Goal: Information Seeking & Learning: Check status

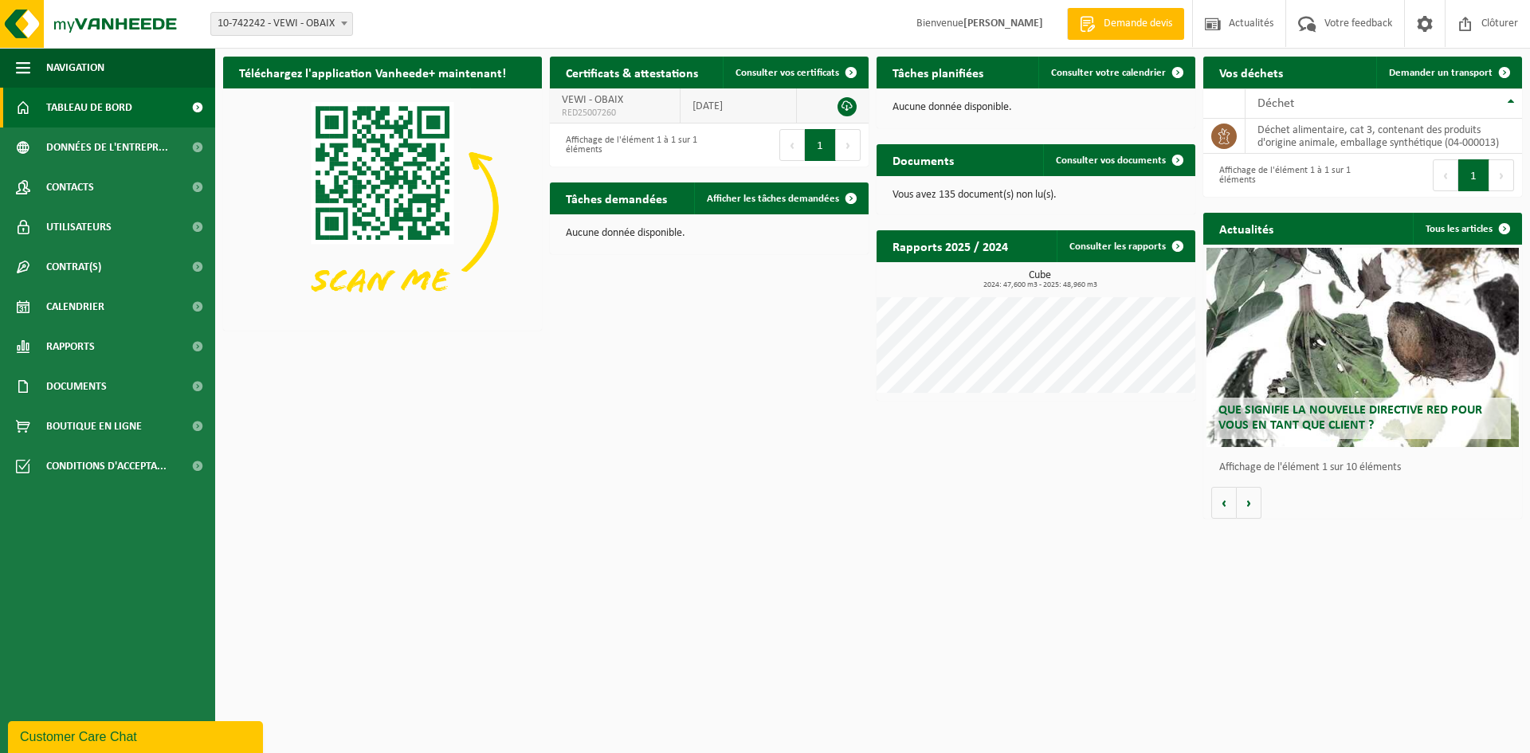
click at [845, 104] on link at bounding box center [846, 106] width 19 height 19
click at [1509, 100] on th "Déchet" at bounding box center [1383, 103] width 276 height 30
click at [60, 144] on span "Données de l'entrepr..." at bounding box center [107, 147] width 122 height 40
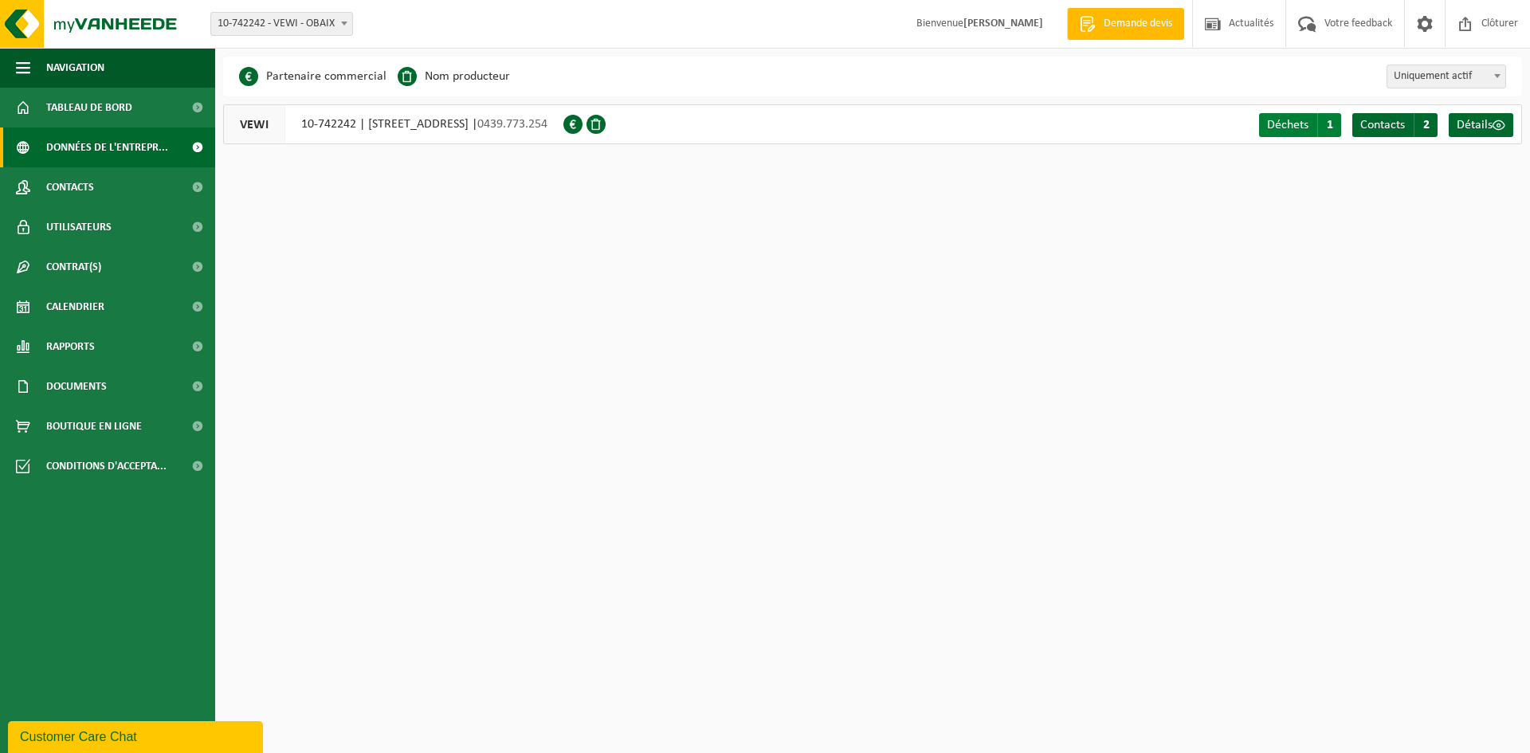
click at [1294, 127] on span "Déchets" at bounding box center [1287, 125] width 41 height 13
click at [1288, 131] on span "Déchets" at bounding box center [1287, 125] width 41 height 13
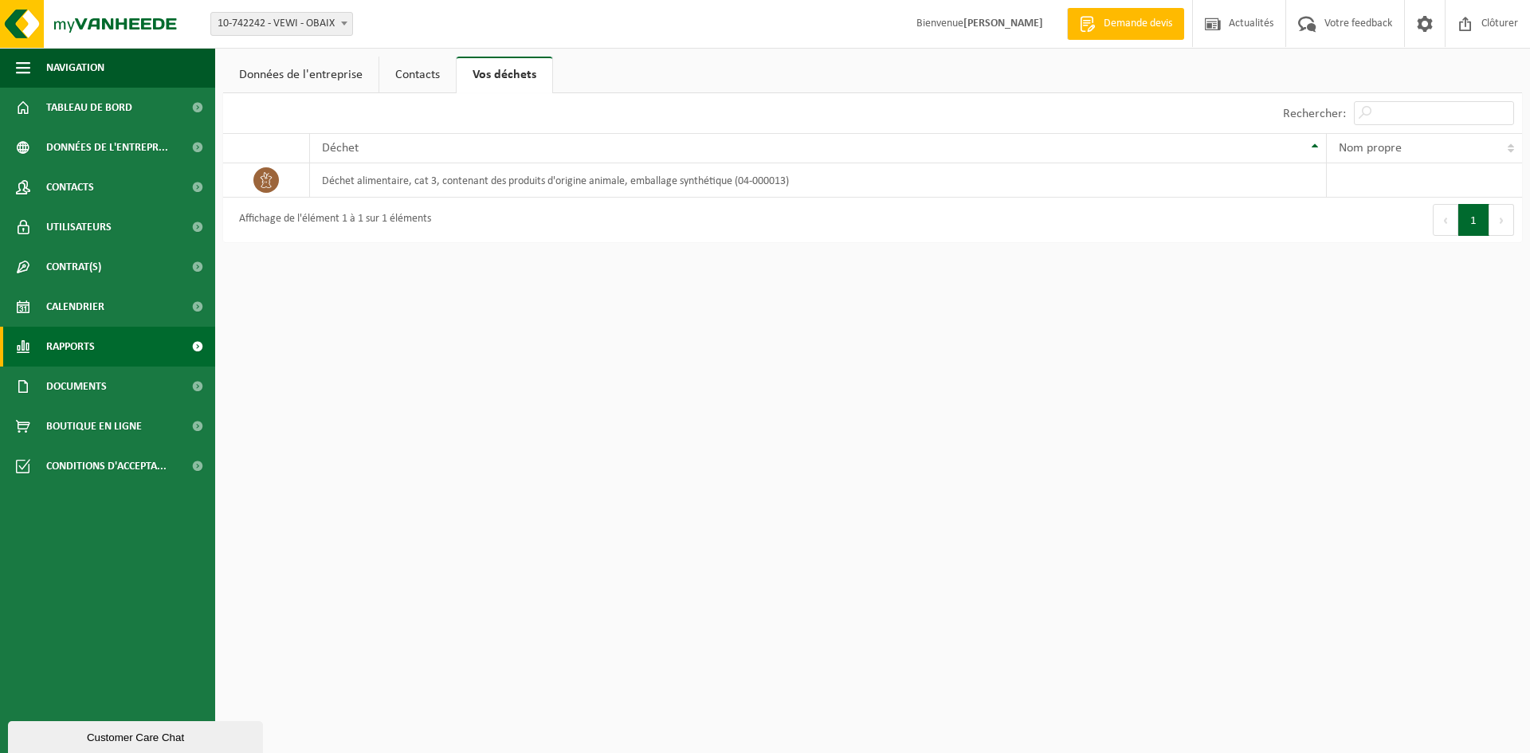
click at [80, 353] on span "Rapports" at bounding box center [70, 347] width 49 height 40
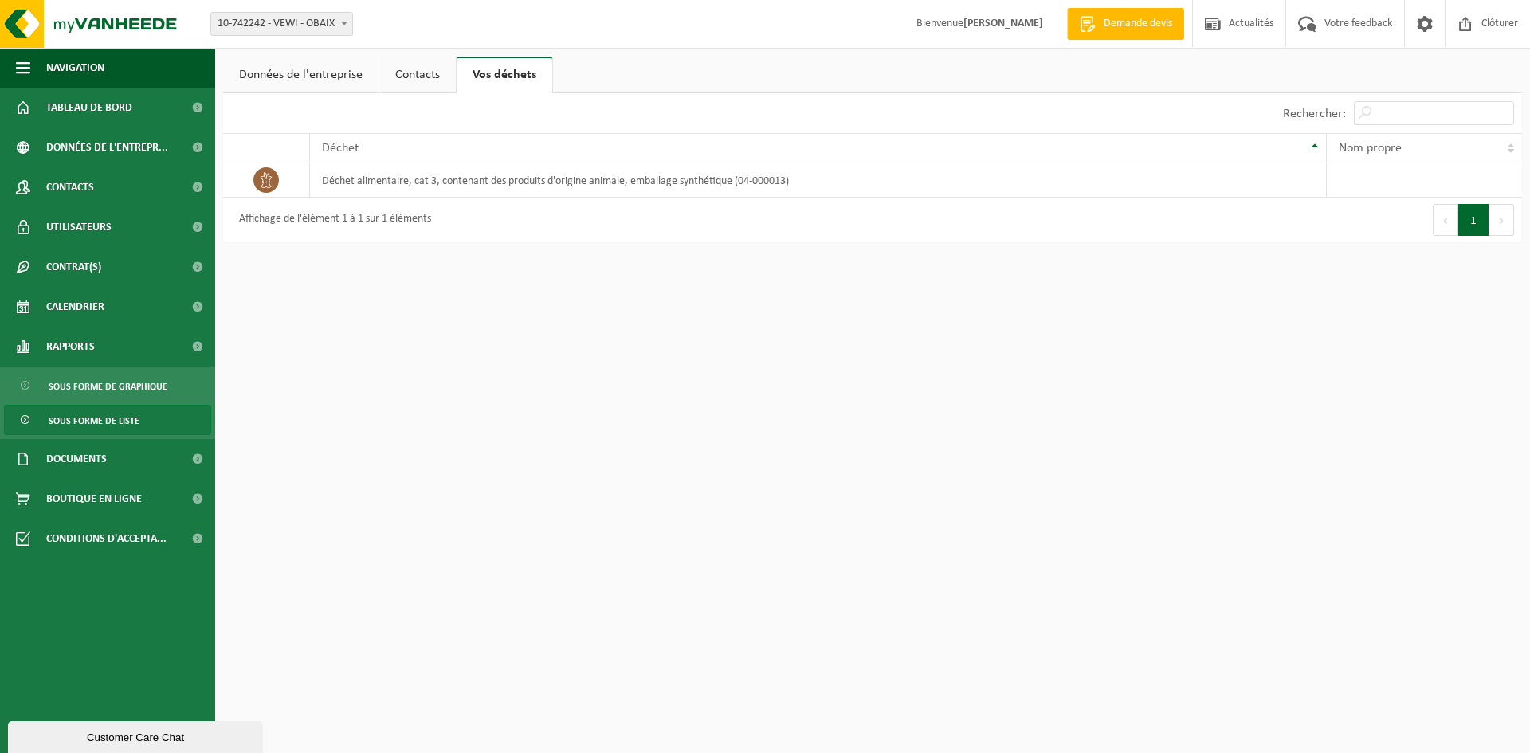
click at [101, 426] on span "Sous forme de liste" at bounding box center [94, 421] width 91 height 30
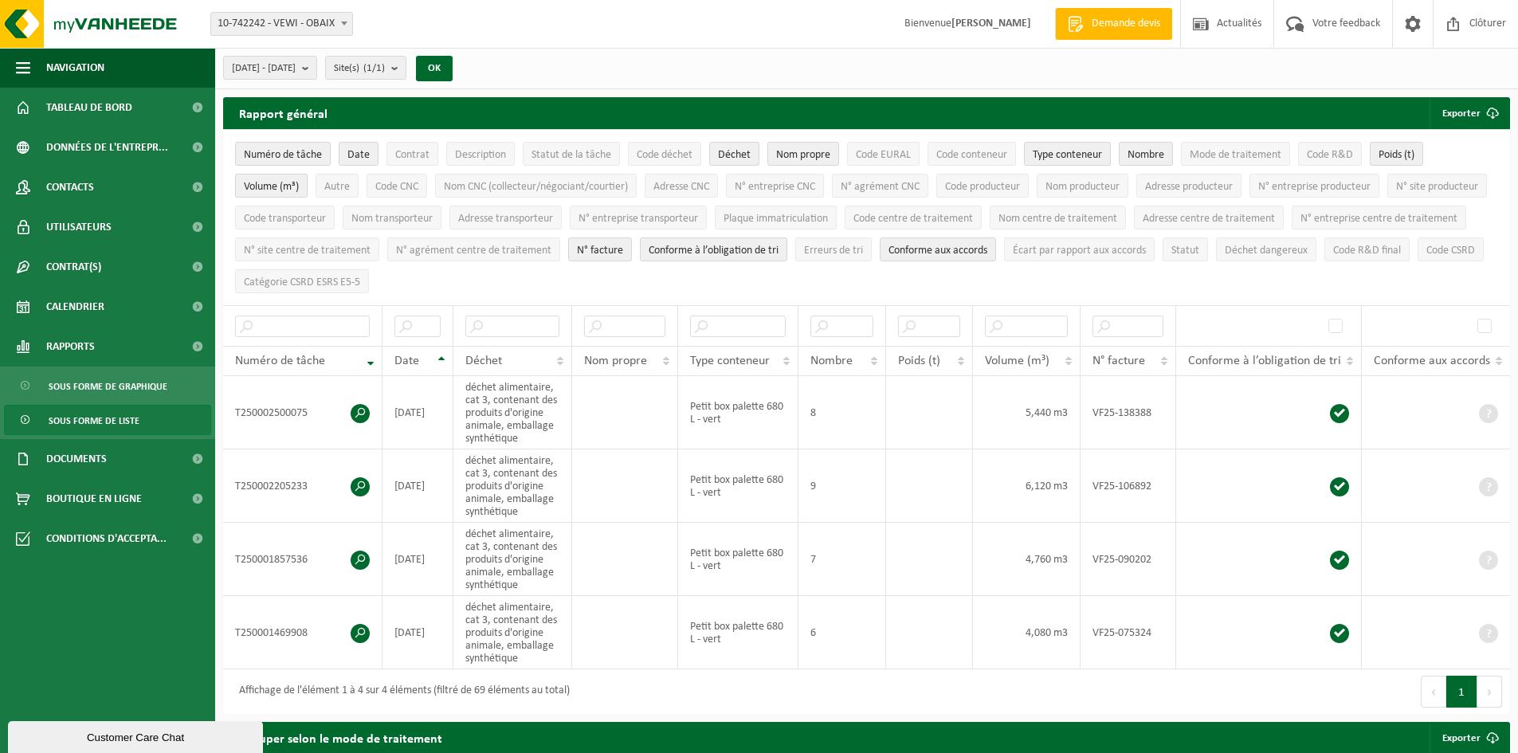
click at [276, 183] on span "Volume (m³)" at bounding box center [271, 187] width 55 height 12
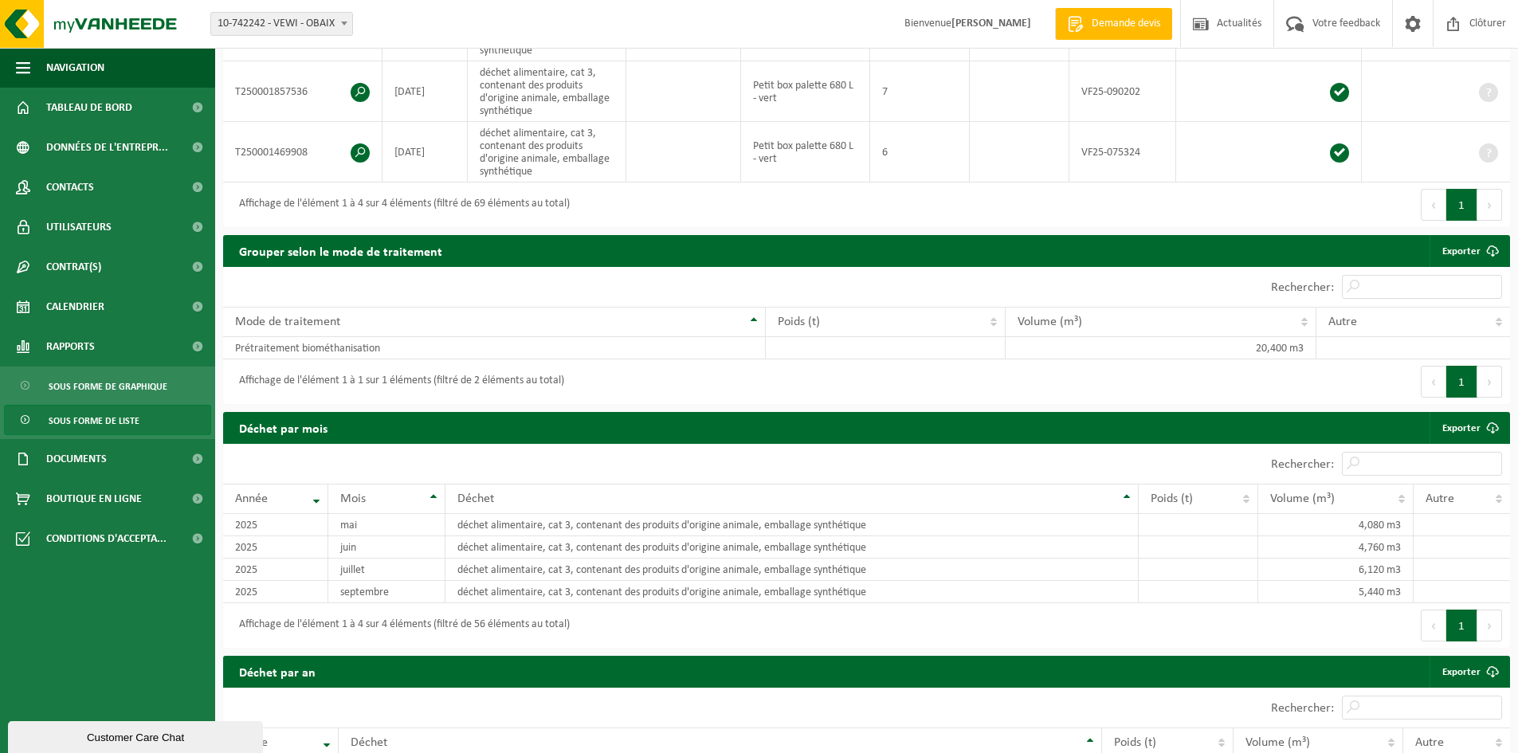
scroll to position [595, 0]
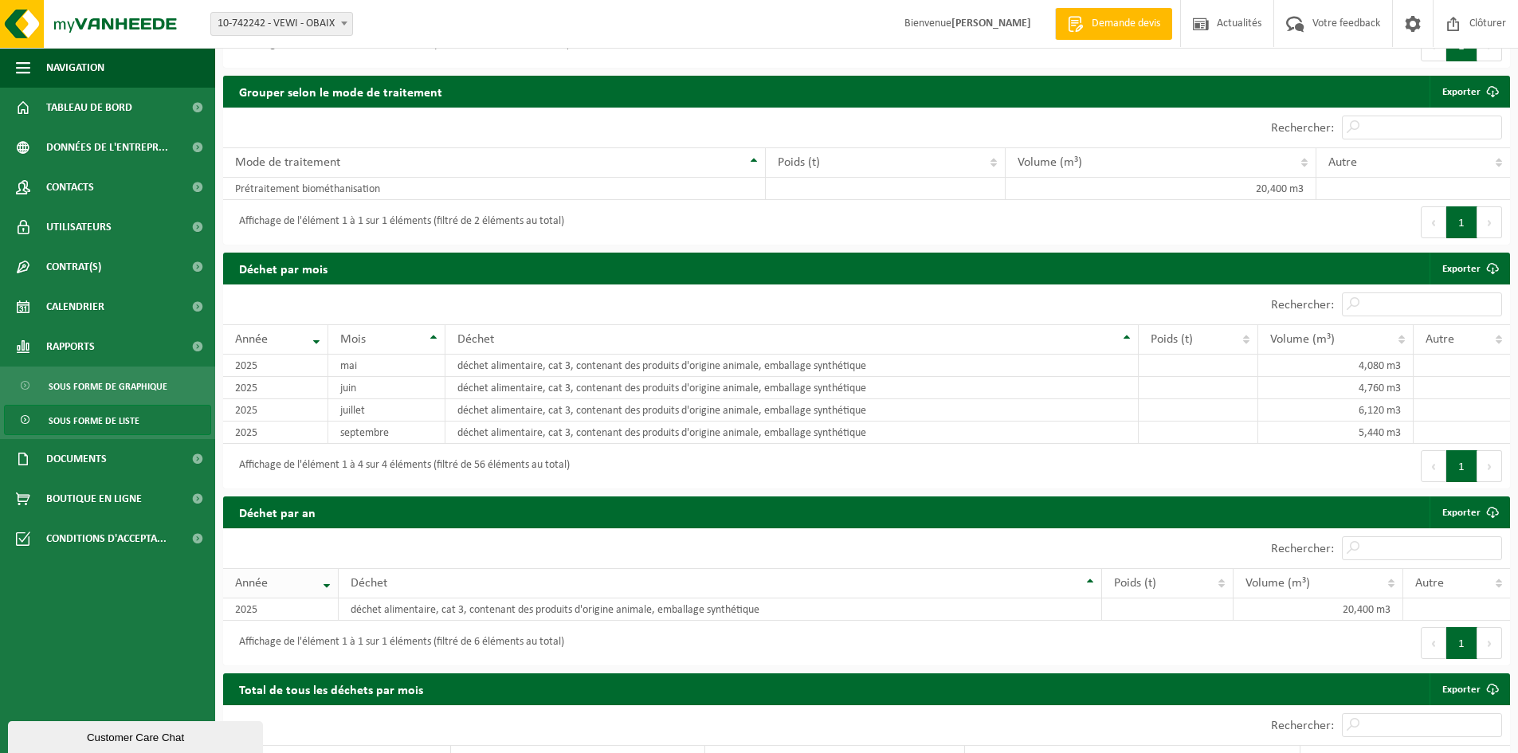
click at [328, 582] on th "Année" at bounding box center [281, 583] width 116 height 30
click at [296, 605] on td "2025" at bounding box center [281, 609] width 116 height 22
click at [325, 575] on th "Année" at bounding box center [281, 583] width 116 height 30
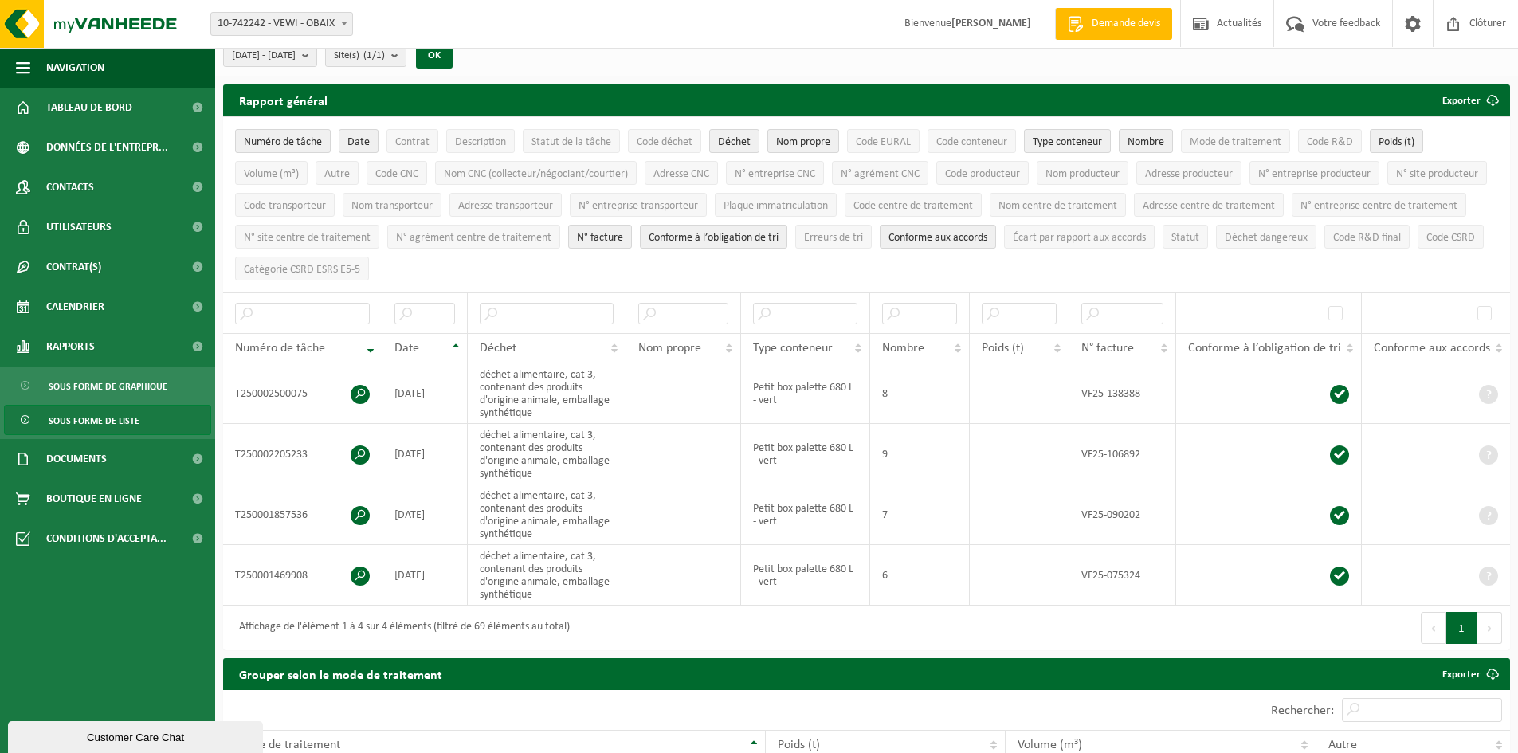
scroll to position [0, 0]
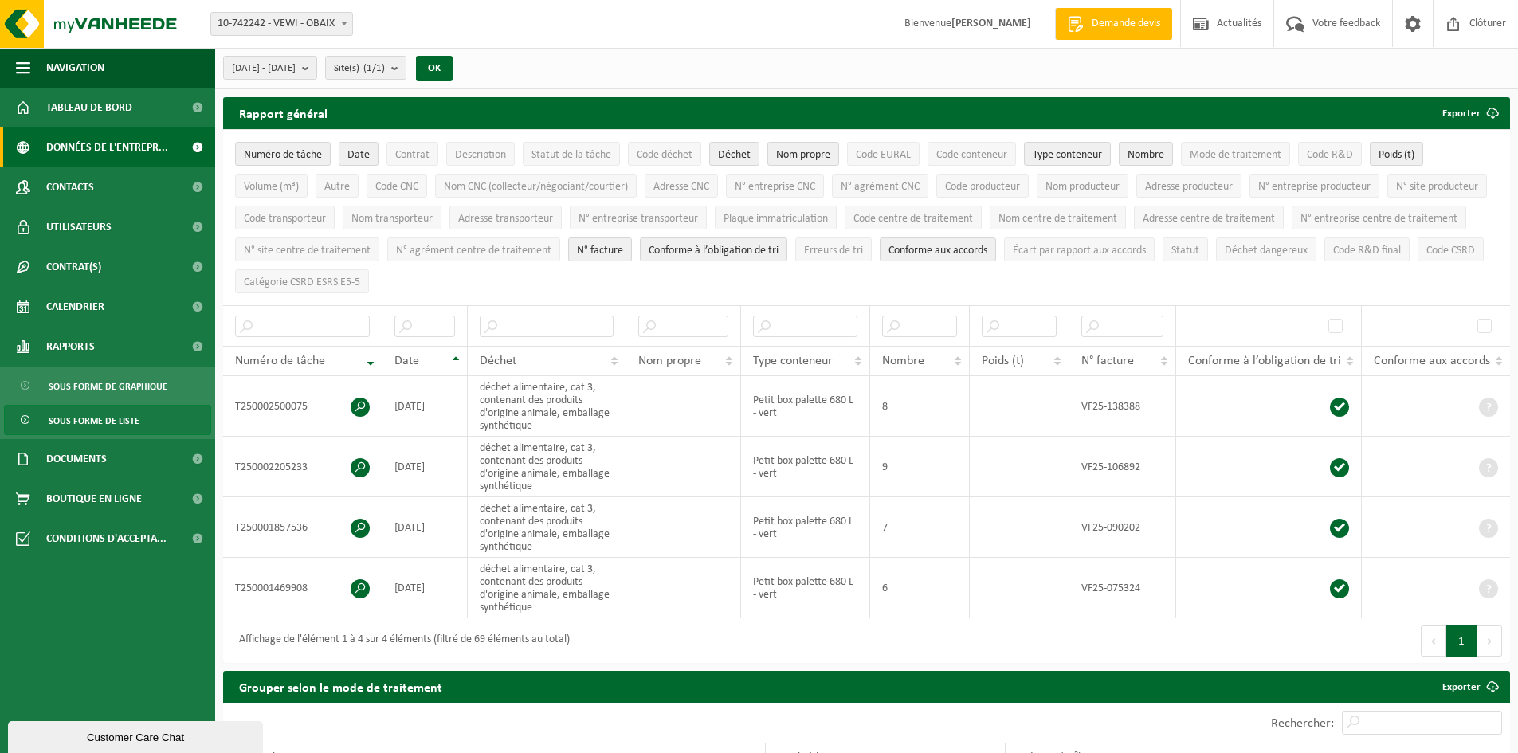
click at [113, 151] on span "Données de l'entrepr..." at bounding box center [107, 147] width 122 height 40
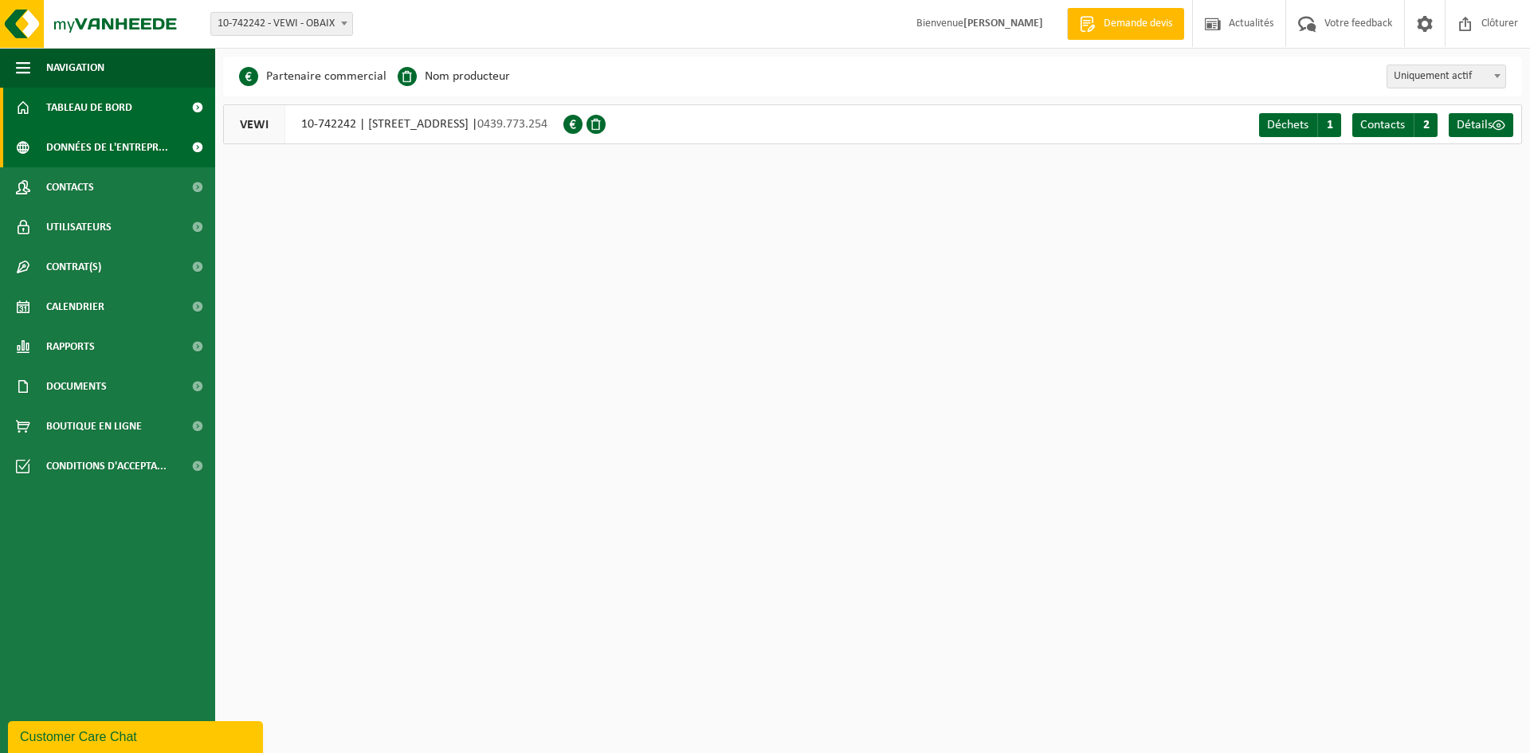
click at [124, 112] on span "Tableau de bord" at bounding box center [89, 108] width 86 height 40
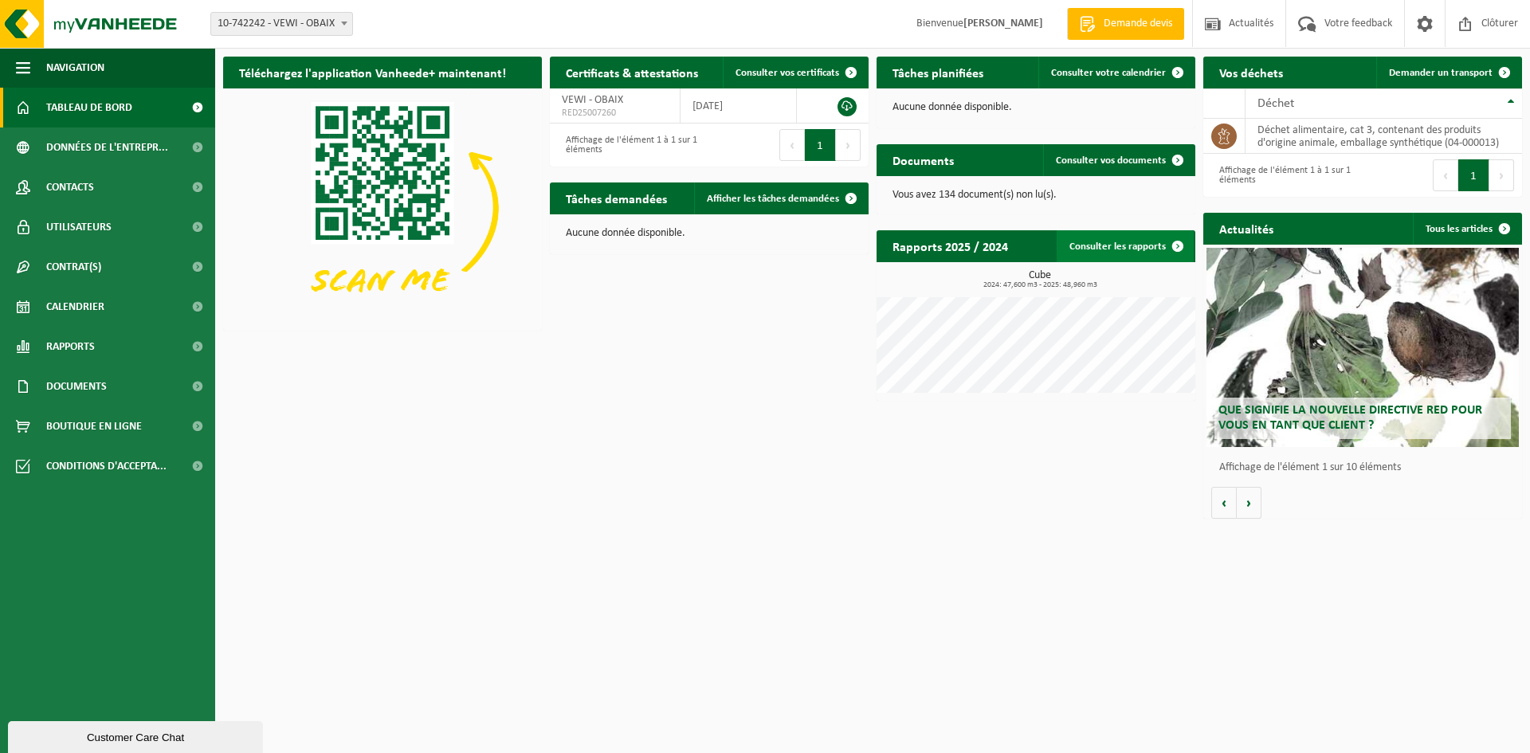
click at [1088, 249] on link "Consulter les rapports" at bounding box center [1124, 246] width 137 height 32
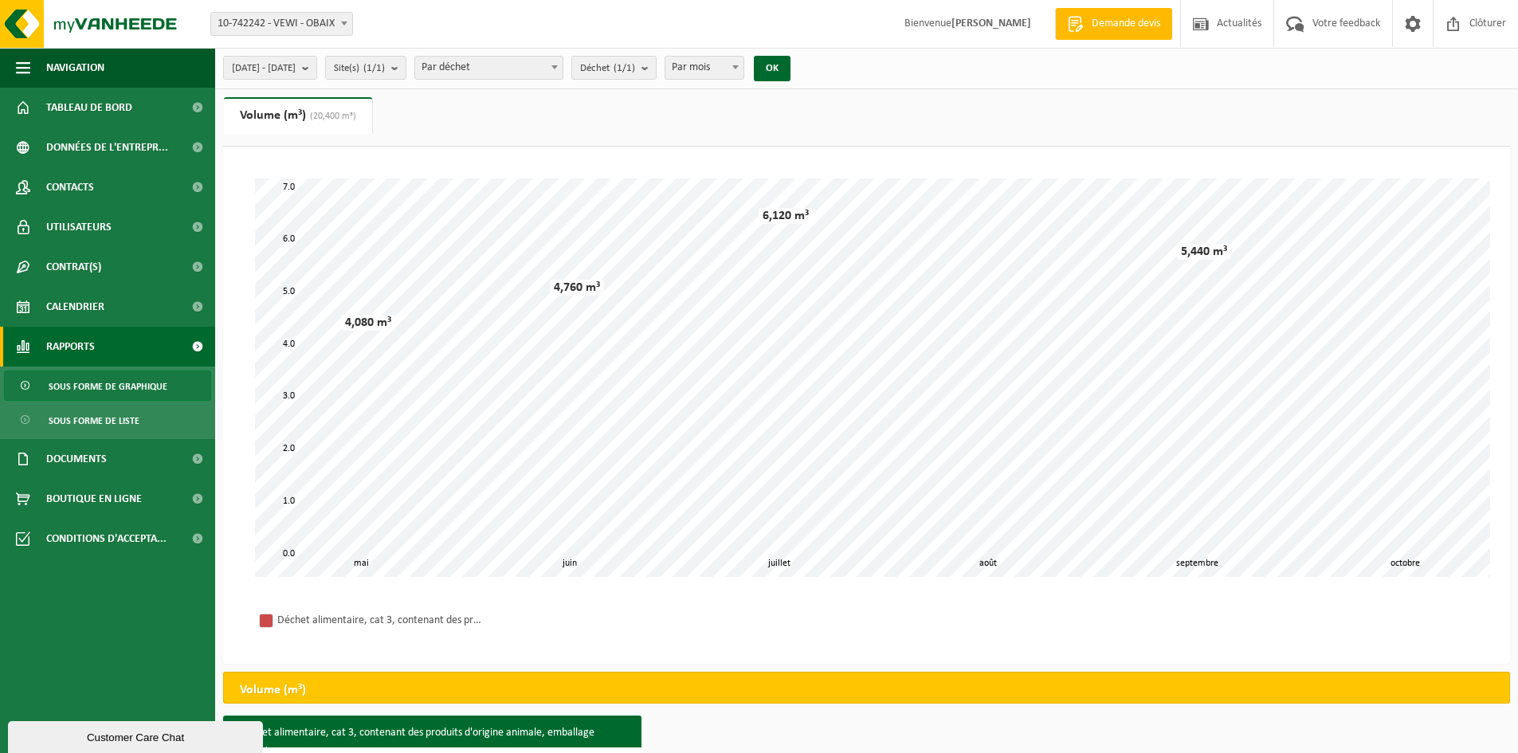
click at [743, 76] on span "Par mois" at bounding box center [704, 68] width 78 height 22
select select "3"
click at [296, 73] on span "2025-05-01 - 2025-10-14" at bounding box center [264, 69] width 64 height 24
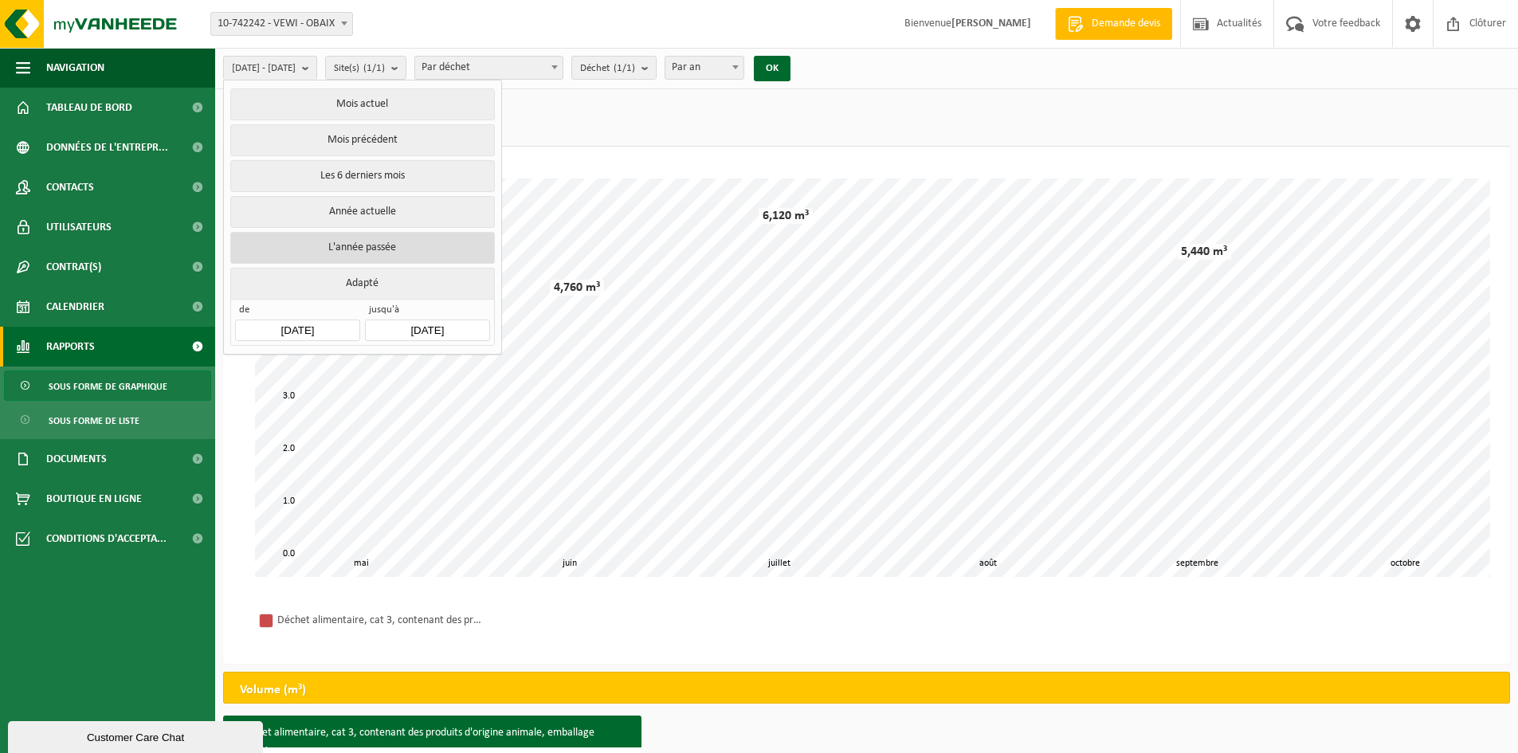
click at [403, 240] on button "L'année passée" at bounding box center [362, 248] width 264 height 32
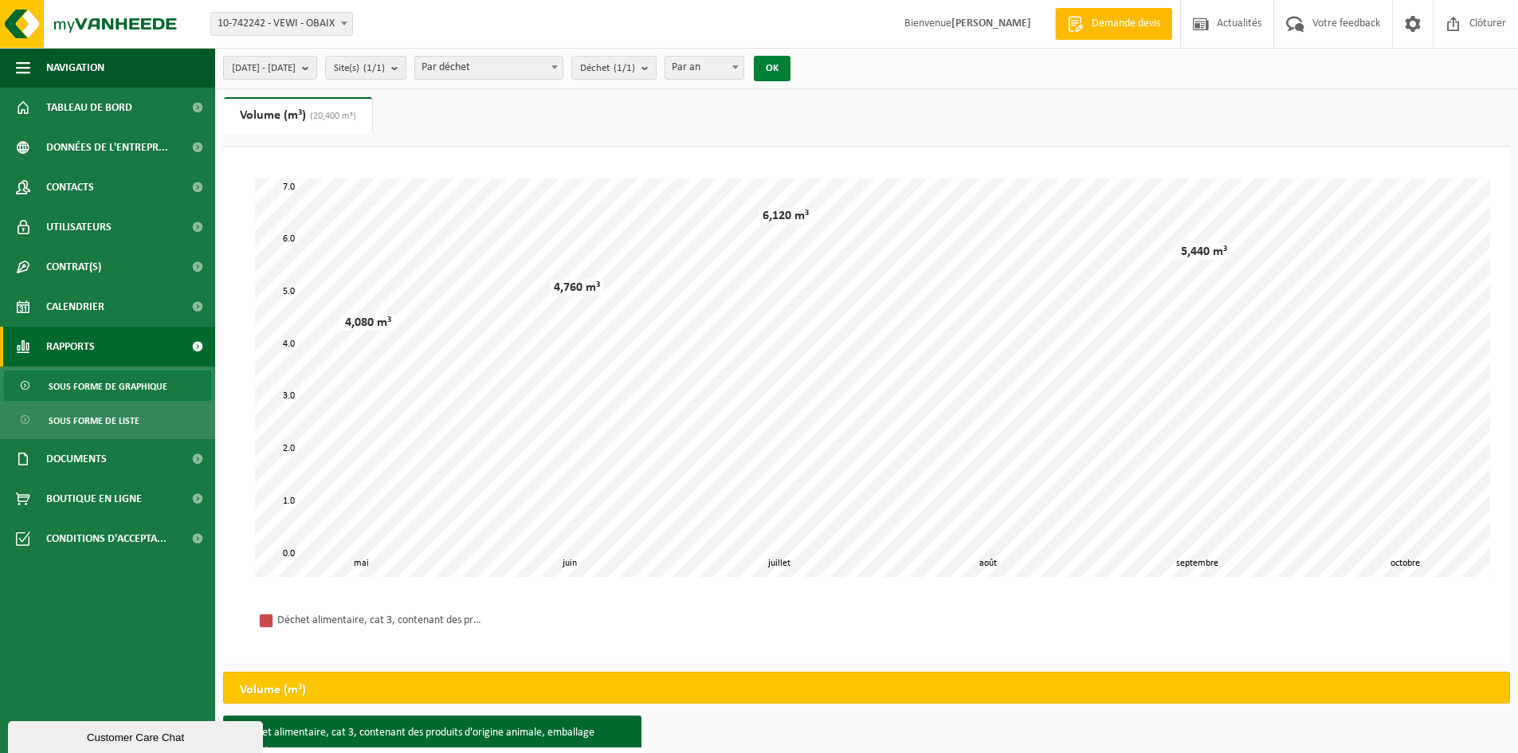
click at [790, 68] on button "OK" at bounding box center [772, 68] width 37 height 25
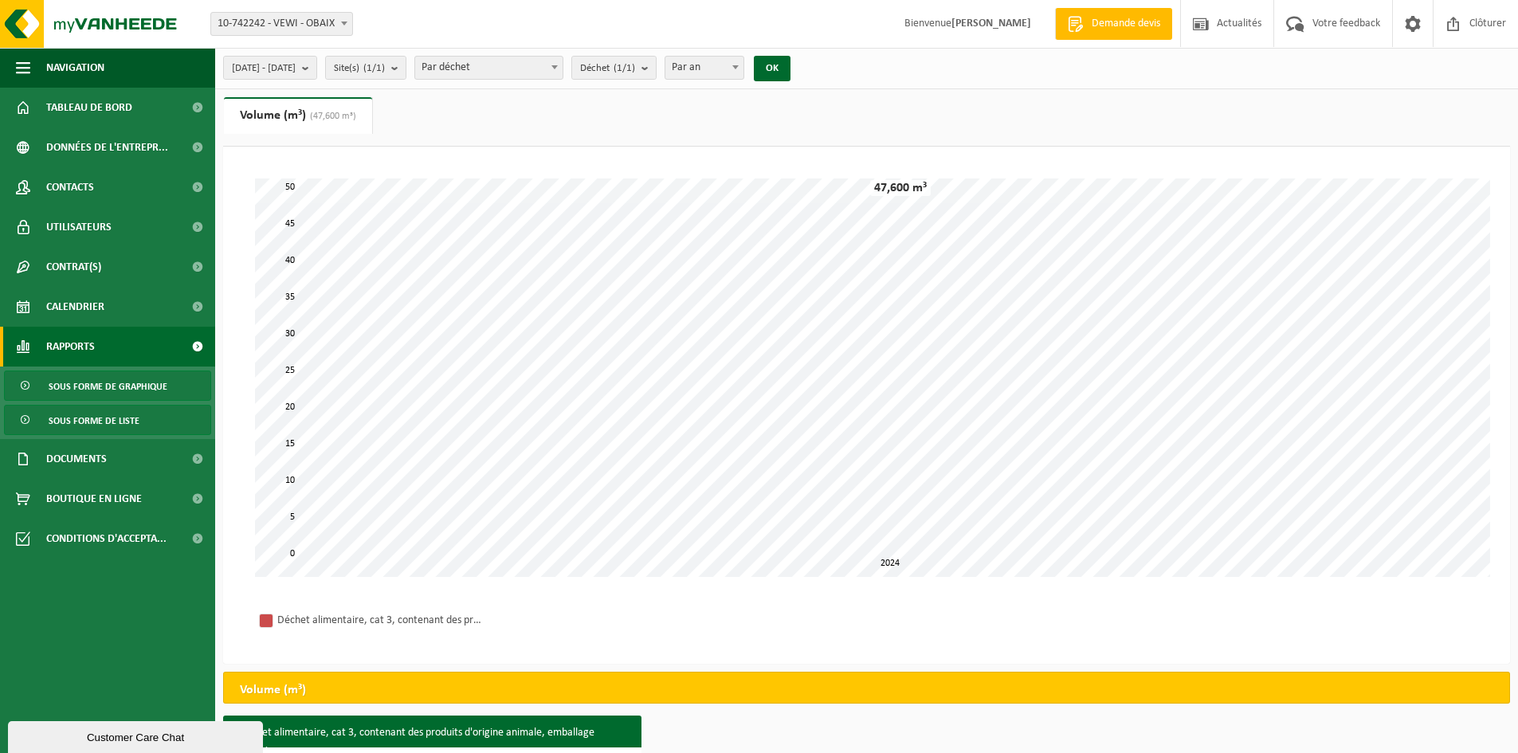
click at [121, 424] on span "Sous forme de liste" at bounding box center [94, 421] width 91 height 30
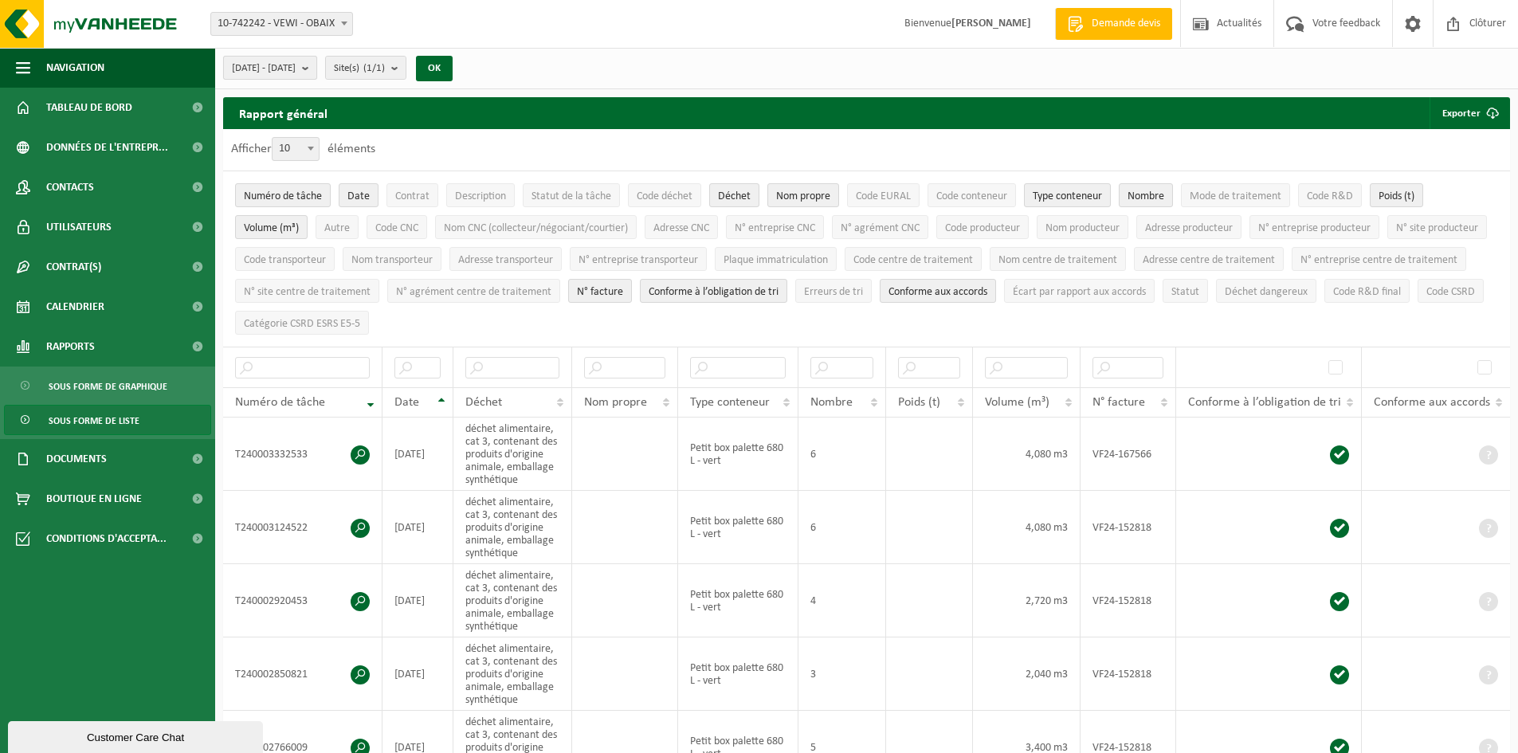
click at [296, 70] on span "[DATE] - [DATE]" at bounding box center [264, 69] width 64 height 24
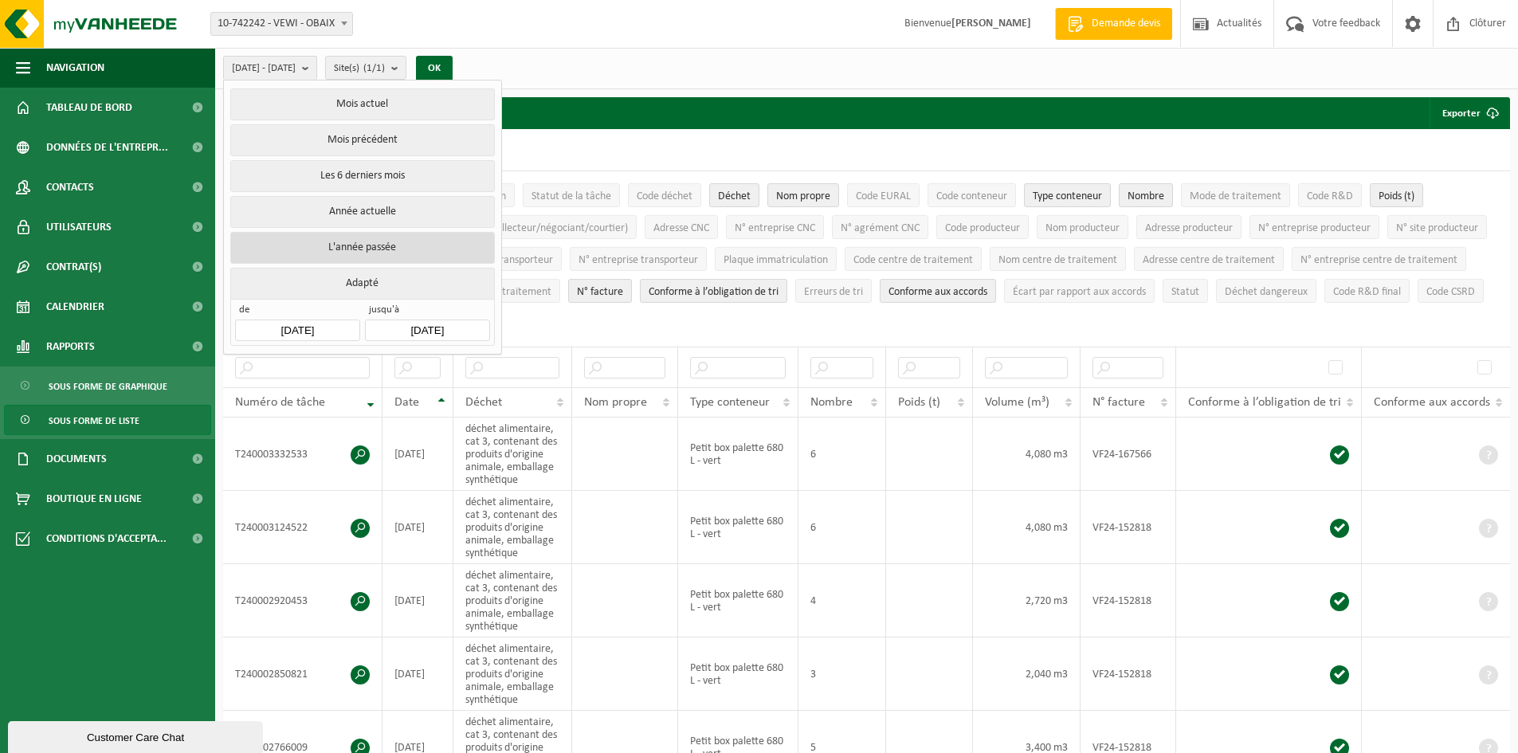
click at [362, 246] on button "L'année passée" at bounding box center [362, 248] width 264 height 32
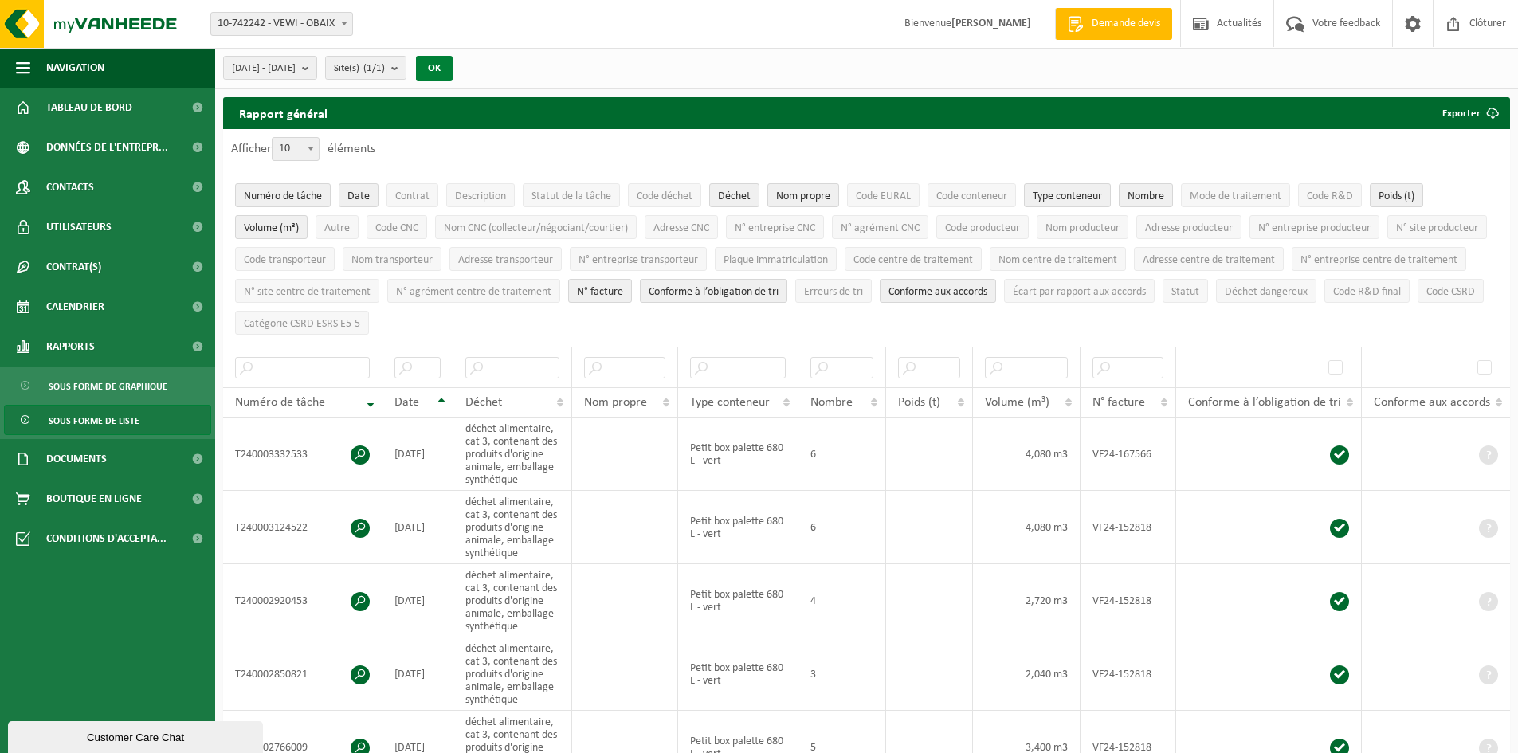
click at [453, 66] on button "OK" at bounding box center [434, 68] width 37 height 25
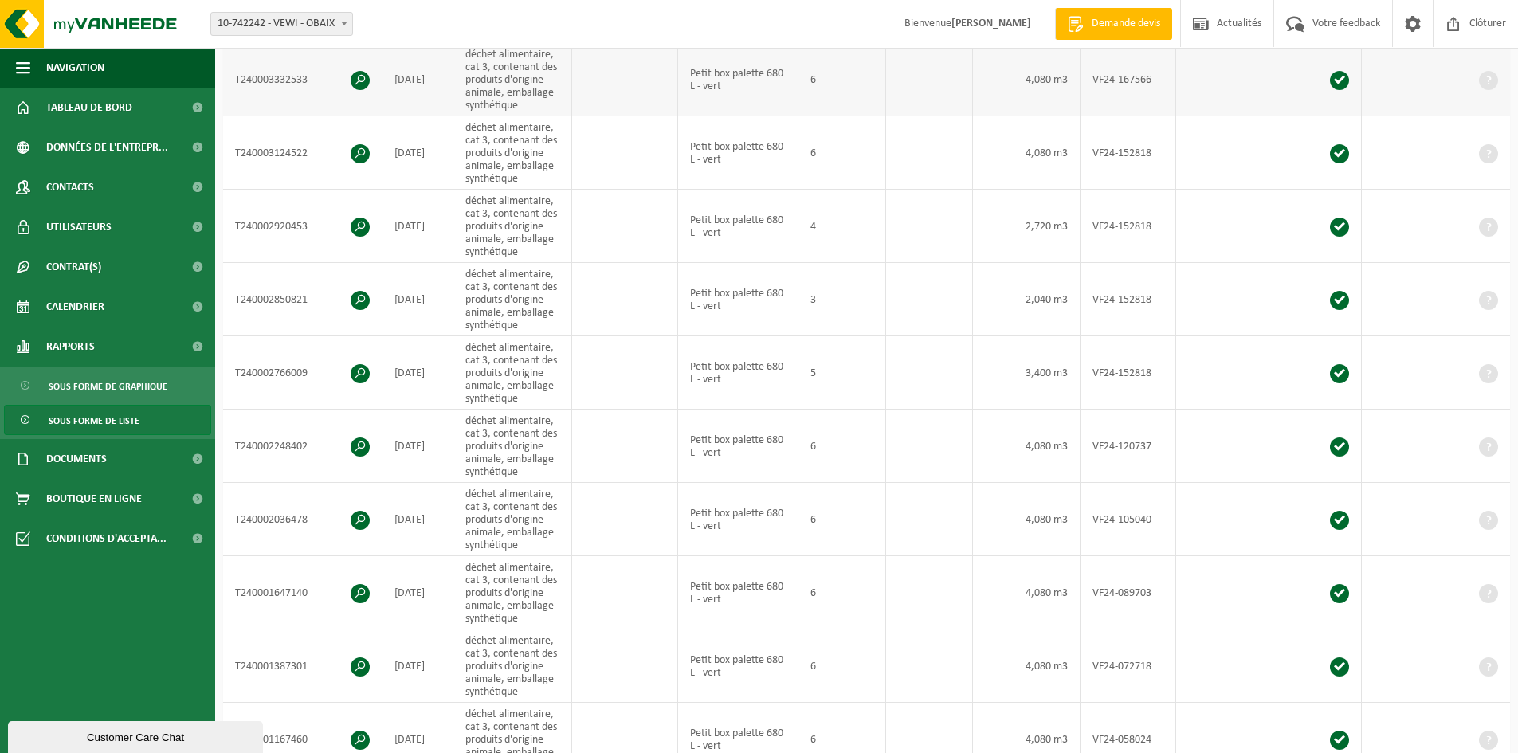
scroll to position [558, 0]
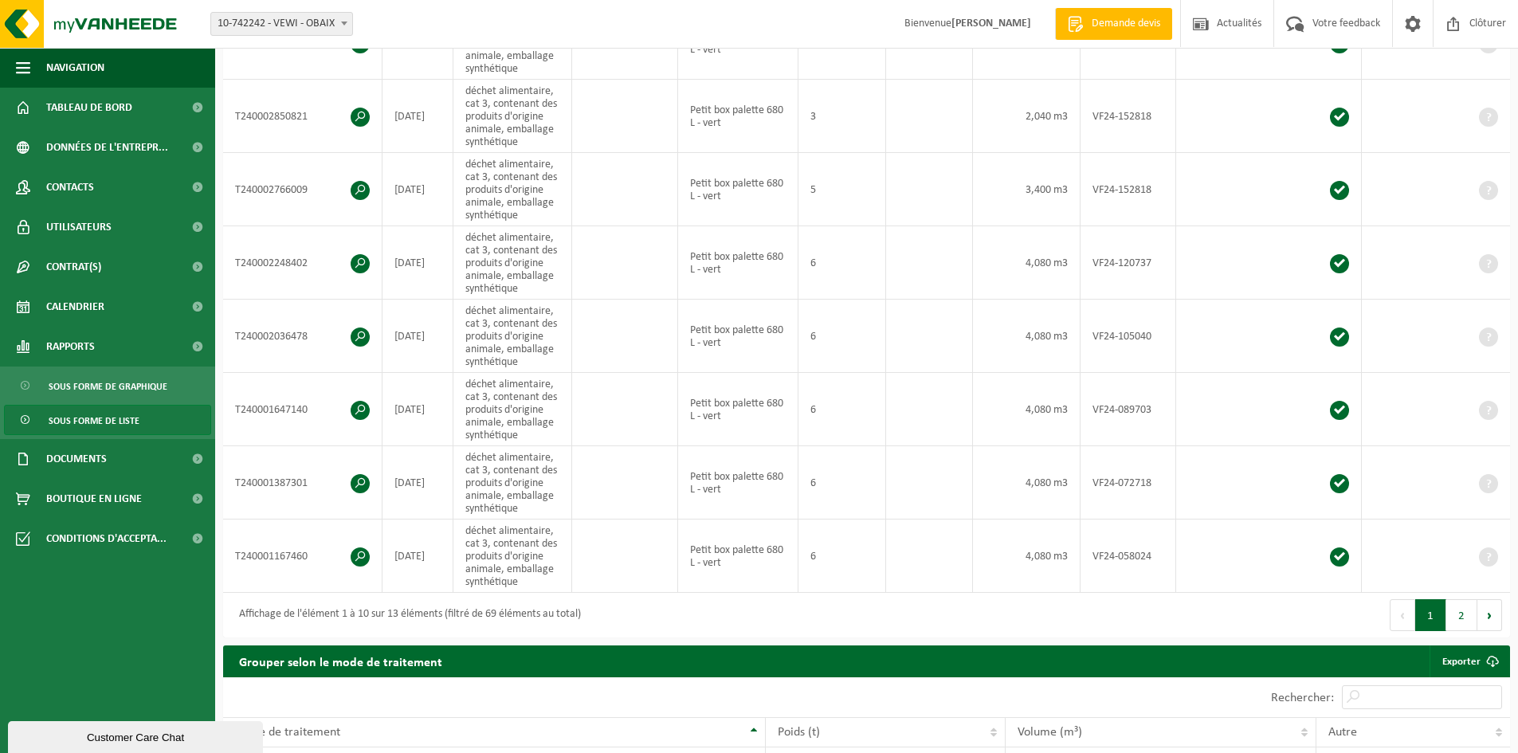
click at [1451, 613] on button "2" at bounding box center [1461, 615] width 31 height 32
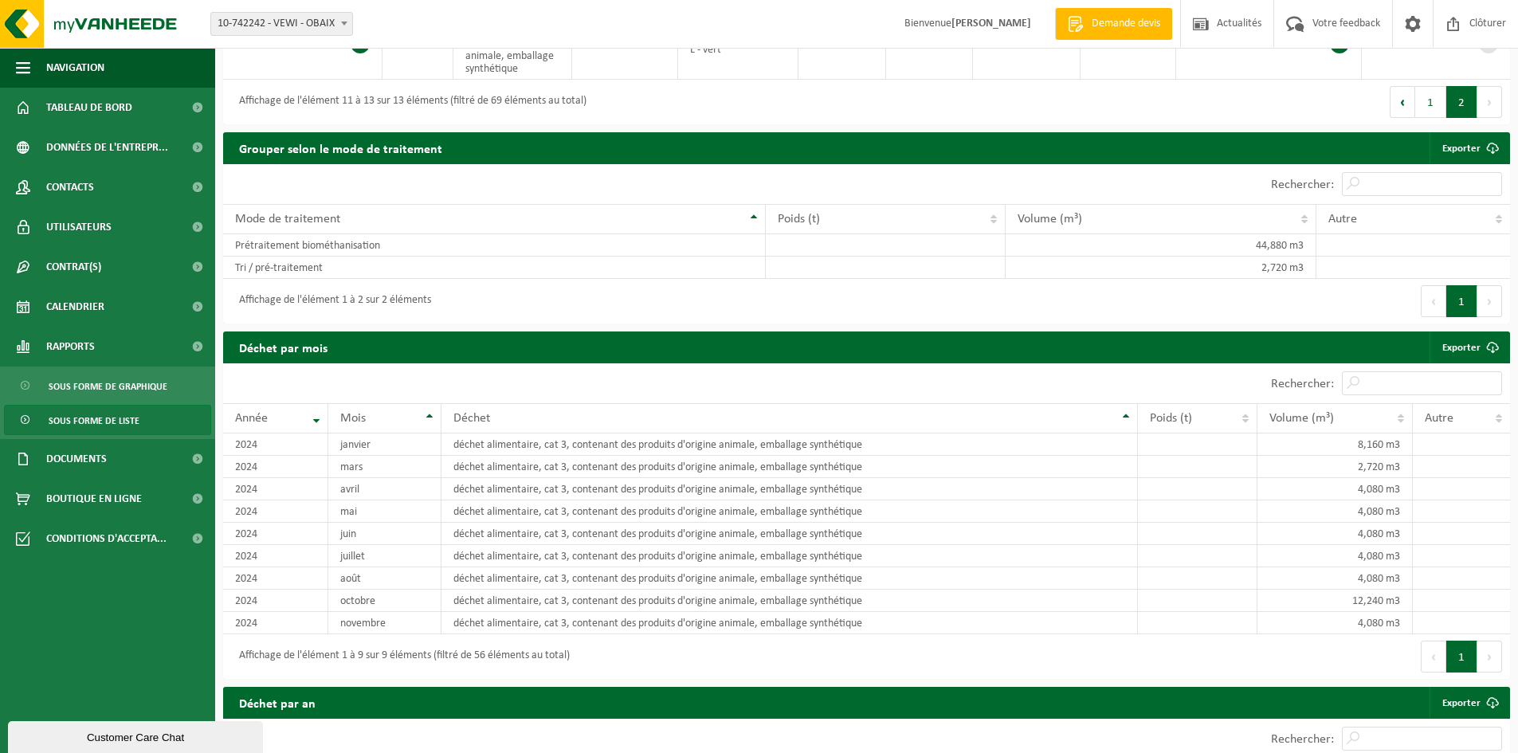
scroll to position [637, 0]
